Goal: Task Accomplishment & Management: Manage account settings

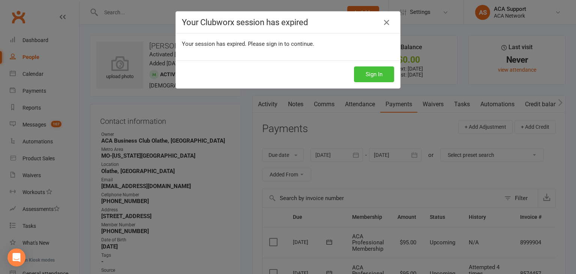
click at [362, 76] on button "Sign In" at bounding box center [374, 74] width 40 height 16
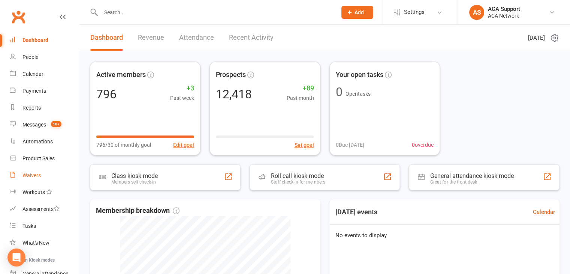
click at [28, 177] on div "Waivers" at bounding box center [31, 175] width 18 height 6
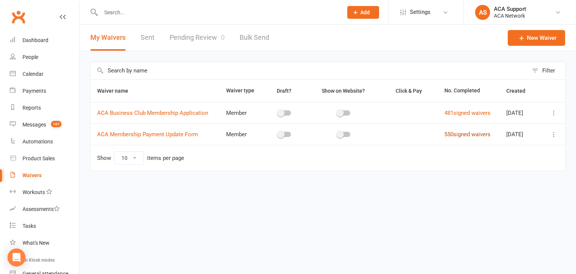
click at [461, 133] on link "550 signed waivers" at bounding box center [467, 134] width 46 height 7
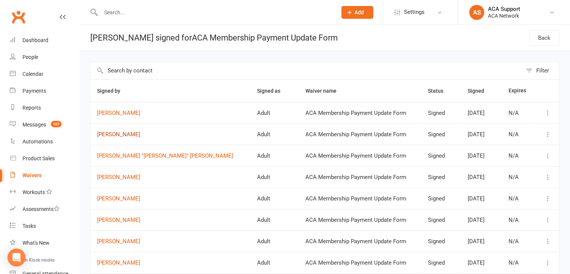
click at [109, 132] on link "[PERSON_NAME]" at bounding box center [170, 134] width 147 height 6
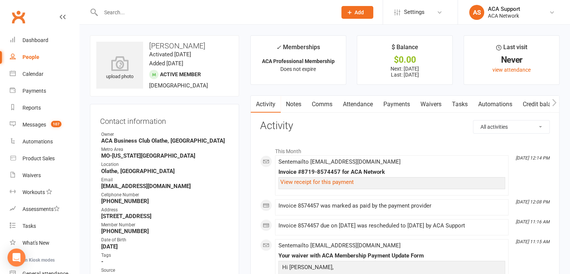
click at [405, 104] on link "Payments" at bounding box center [396, 104] width 37 height 17
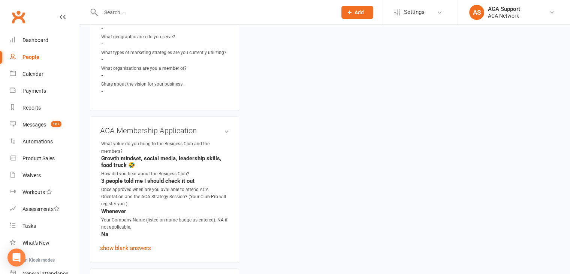
scroll to position [1161, 0]
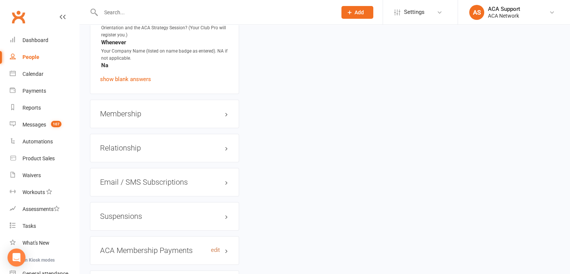
click at [213, 253] on link "edit" at bounding box center [215, 250] width 9 height 6
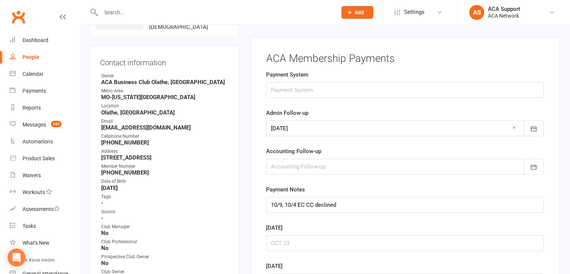
scroll to position [57, 0]
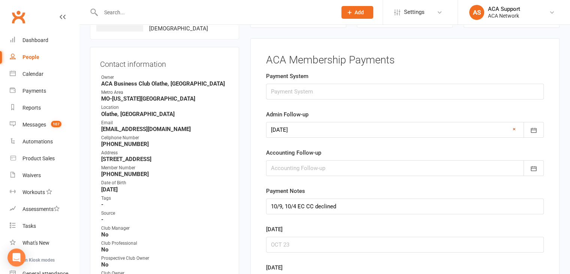
click at [515, 128] on link "×" at bounding box center [514, 128] width 3 height 9
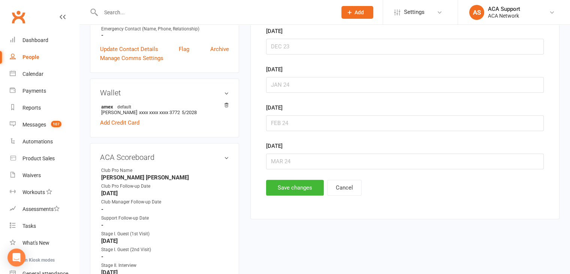
scroll to position [396, 0]
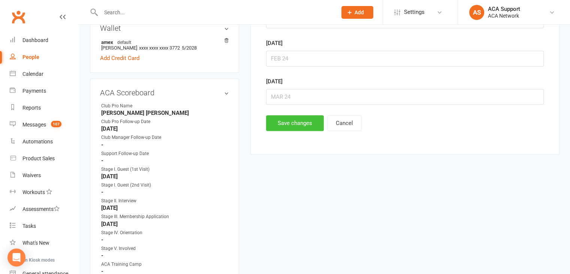
click at [291, 115] on button "Save changes" at bounding box center [295, 123] width 58 height 16
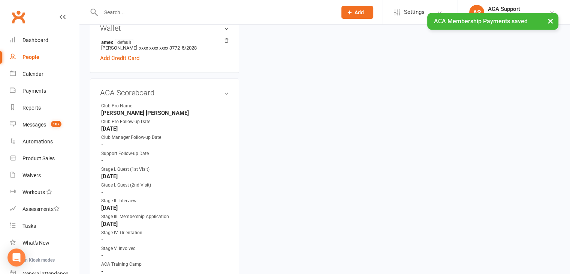
scroll to position [0, 0]
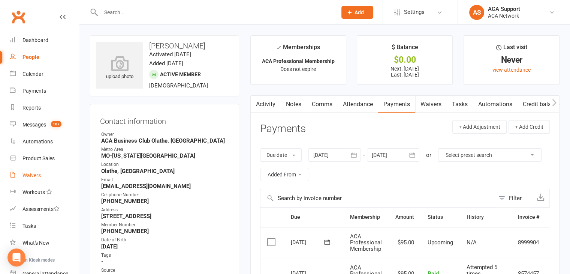
click at [31, 168] on link "Waivers" at bounding box center [44, 175] width 69 height 17
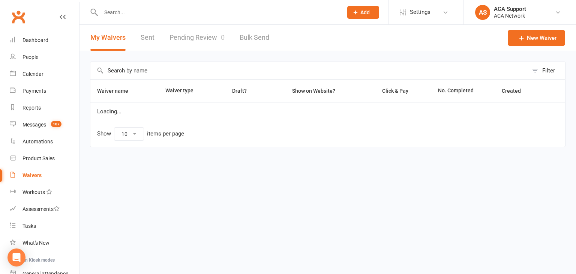
click at [31, 168] on link "Waivers" at bounding box center [44, 175] width 69 height 17
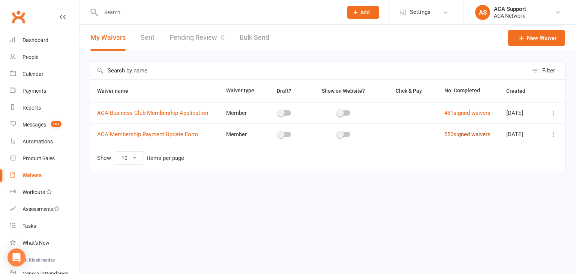
click at [471, 132] on link "550 signed waivers" at bounding box center [467, 134] width 46 height 7
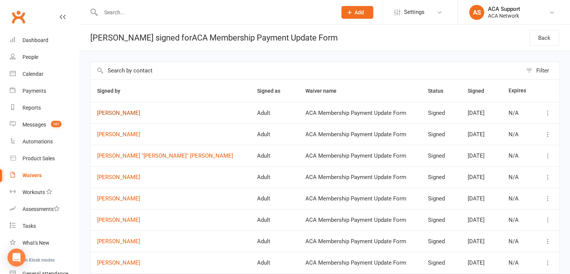
click at [114, 110] on link "[PERSON_NAME]" at bounding box center [170, 113] width 147 height 6
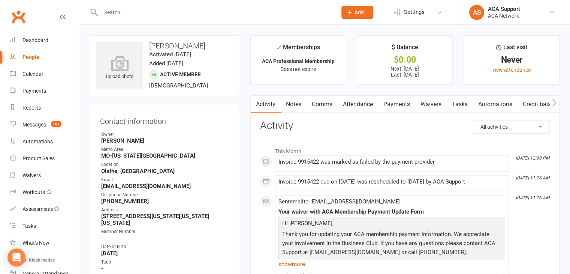
click at [402, 102] on link "Payments" at bounding box center [396, 104] width 37 height 17
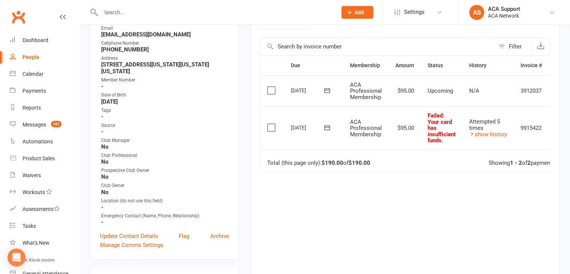
scroll to position [153, 0]
